Goal: Check status

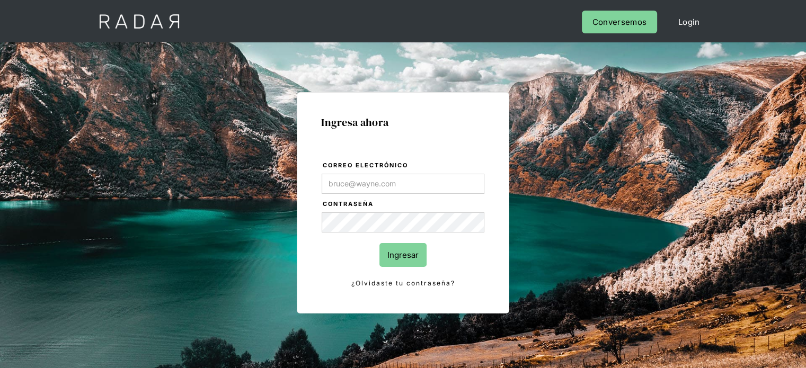
type input "[EMAIL_ADDRESS][DOMAIN_NAME]"
click at [393, 250] on input "Ingresar" at bounding box center [402, 255] width 47 height 24
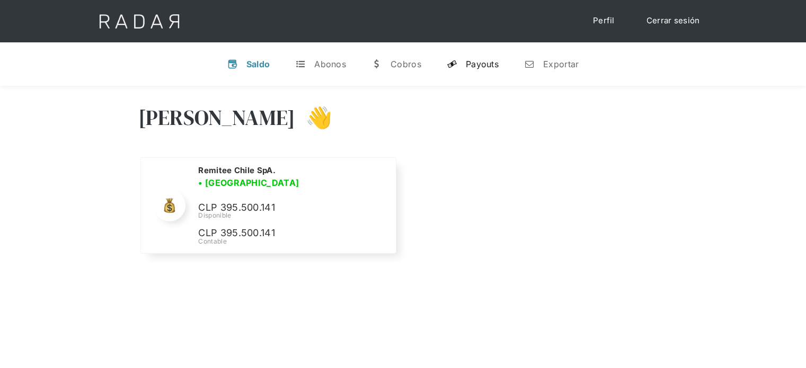
click at [486, 76] on link "y Payouts" at bounding box center [472, 64] width 69 height 28
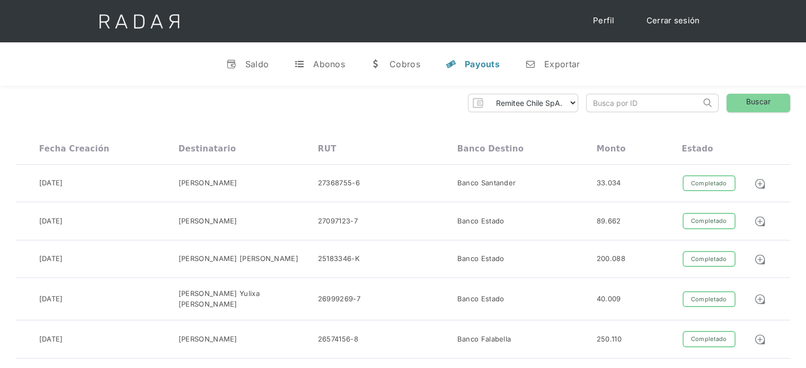
click at [638, 100] on input "search" at bounding box center [643, 102] width 114 height 17
drag, startPoint x: 661, startPoint y: 102, endPoint x: 625, endPoint y: 103, distance: 36.0
click at [625, 103] on input "id_client_7841863" at bounding box center [643, 102] width 114 height 17
paste input "9893871"
click at [765, 102] on link "Buscar" at bounding box center [758, 103] width 64 height 19
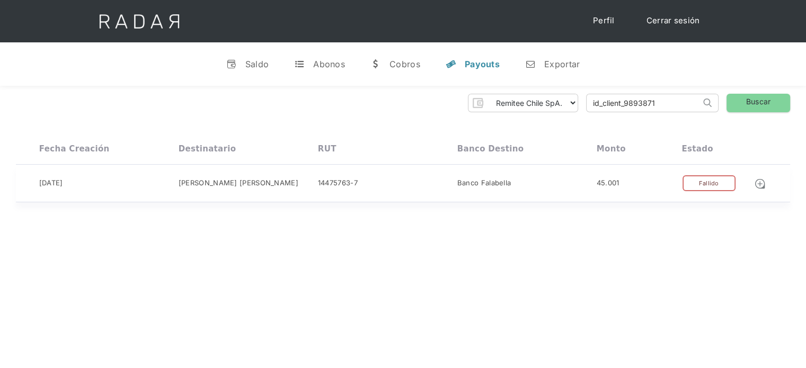
click at [547, 180] on div "Banco Falabella" at bounding box center [526, 183] width 139 height 16
click at [661, 101] on input "id_client_9893871" at bounding box center [643, 102] width 114 height 17
click at [666, 99] on input "id_client_9893871" at bounding box center [643, 102] width 114 height 17
click at [741, 100] on link "Buscar" at bounding box center [758, 103] width 64 height 19
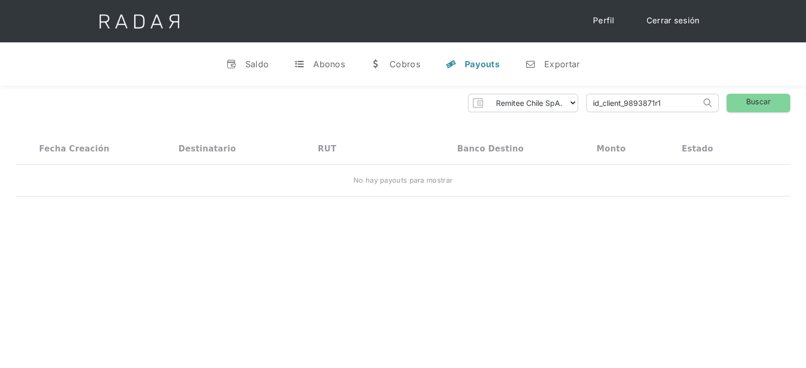
click at [685, 103] on input "id_client_9893871r1" at bounding box center [643, 102] width 114 height 17
type input "id_client_9893871r01"
click at [761, 93] on div "Remitee Chile SpA. Thank you! Your submission has been received! Oops! Somethin…" at bounding box center [403, 145] width 806 height 119
click at [769, 111] on link "Buscar" at bounding box center [758, 103] width 64 height 19
click at [675, 104] on input "id_client_9893871r01" at bounding box center [643, 102] width 114 height 17
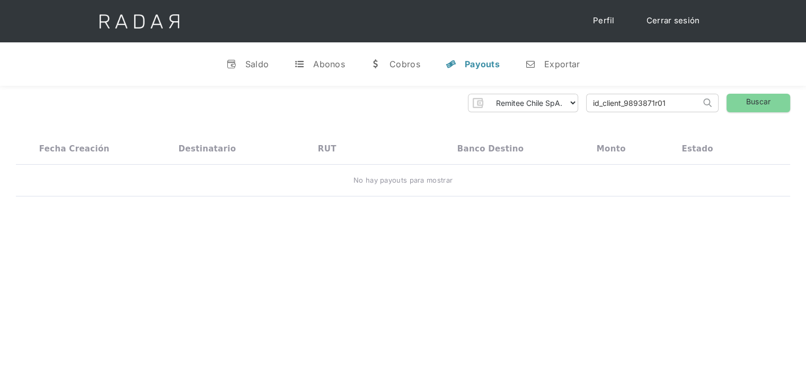
drag, startPoint x: 675, startPoint y: 103, endPoint x: 546, endPoint y: 97, distance: 129.4
click at [546, 97] on div "Remitee Chile SpA. Thank you! Your submission has been received! Oops! Somethin…" at bounding box center [403, 103] width 774 height 19
click at [659, 98] on input "search" at bounding box center [643, 102] width 114 height 17
drag, startPoint x: 670, startPoint y: 103, endPoint x: 625, endPoint y: 110, distance: 45.6
click at [625, 110] on input "id_client_7841863" at bounding box center [643, 102] width 114 height 17
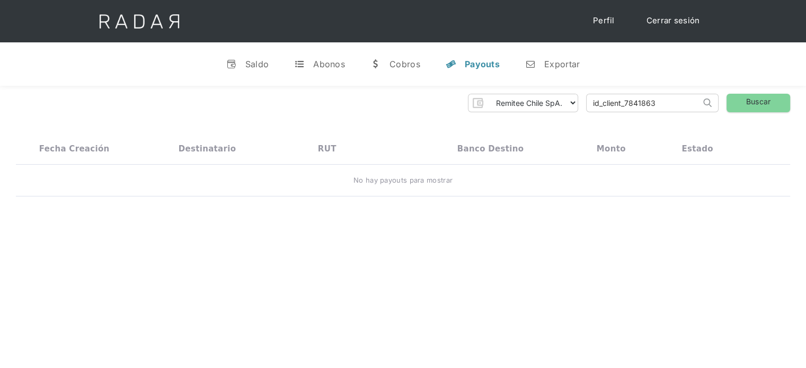
paste input "9893871"
click at [744, 99] on link "Buscar" at bounding box center [758, 103] width 64 height 19
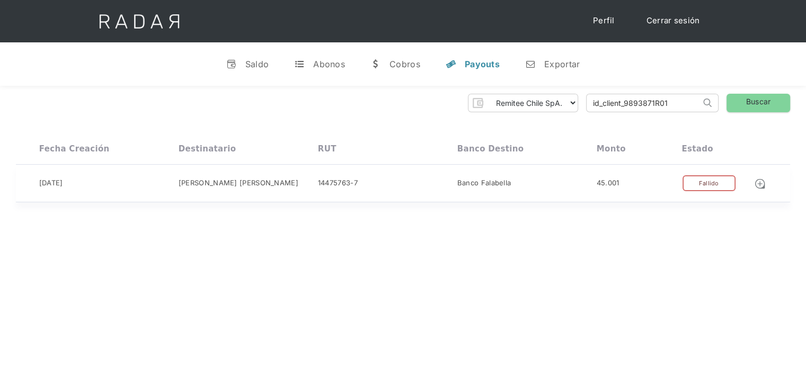
click at [500, 187] on div "Banco Falabella" at bounding box center [484, 183] width 54 height 11
click at [672, 105] on input "id_client_9893871R01" at bounding box center [643, 102] width 114 height 17
click at [746, 103] on link "Buscar" at bounding box center [758, 103] width 64 height 19
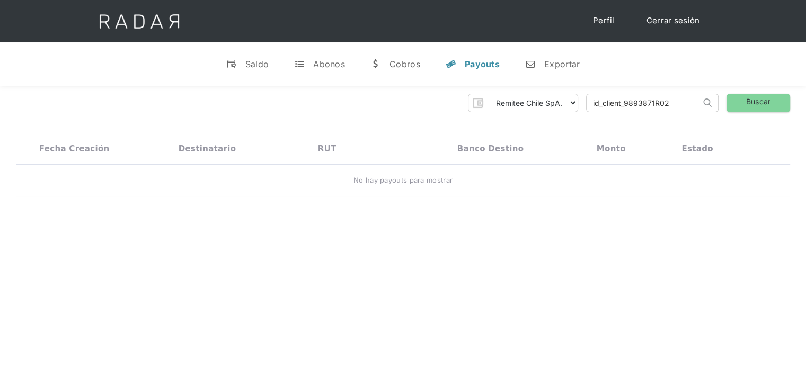
drag, startPoint x: 672, startPoint y: 106, endPoint x: 624, endPoint y: 95, distance: 49.5
click at [624, 96] on input "id_client_9893871R02" at bounding box center [643, 102] width 114 height 17
paste input "404"
click at [753, 99] on link "Buscar" at bounding box center [758, 103] width 64 height 19
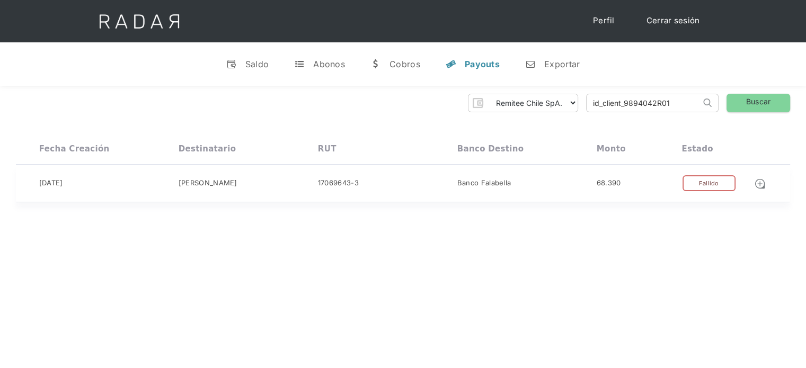
click at [583, 182] on div "Banco Falabella" at bounding box center [526, 183] width 139 height 16
drag, startPoint x: 653, startPoint y: 103, endPoint x: 625, endPoint y: 103, distance: 27.6
click at [625, 103] on input "id_client_9894042R01" at bounding box center [643, 102] width 114 height 17
paste input "338"
click at [768, 98] on link "Buscar" at bounding box center [758, 103] width 64 height 19
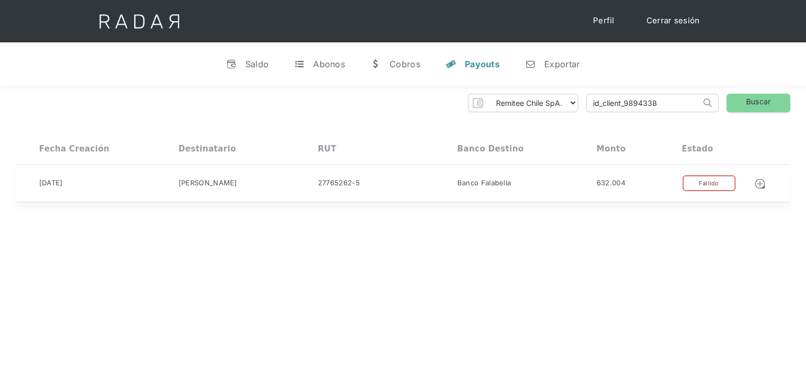
click at [691, 185] on div "Fallido" at bounding box center [708, 183] width 53 height 16
click at [674, 103] on input "id_client_9894338" at bounding box center [643, 102] width 114 height 17
type input "id_client_9894338R01"
click at [739, 101] on link "Buscar" at bounding box center [758, 103] width 64 height 19
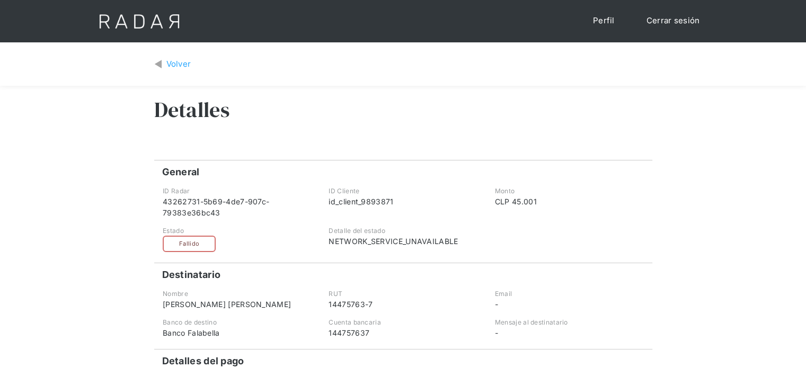
click at [180, 58] on div "Volver" at bounding box center [178, 64] width 25 height 12
click at [172, 67] on div "Volver" at bounding box center [178, 64] width 25 height 12
click at [181, 67] on div "Volver" at bounding box center [178, 64] width 25 height 12
click at [183, 57] on div "Volver" at bounding box center [403, 64] width 498 height 28
click at [185, 60] on div "Volver" at bounding box center [178, 64] width 25 height 12
